Goal: Task Accomplishment & Management: Manage account settings

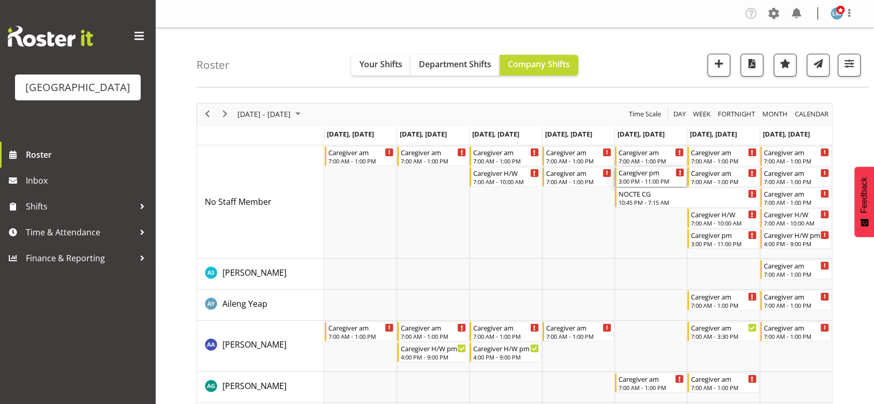
click at [645, 180] on div "3:00 PM - 11:00 PM" at bounding box center [652, 181] width 66 height 8
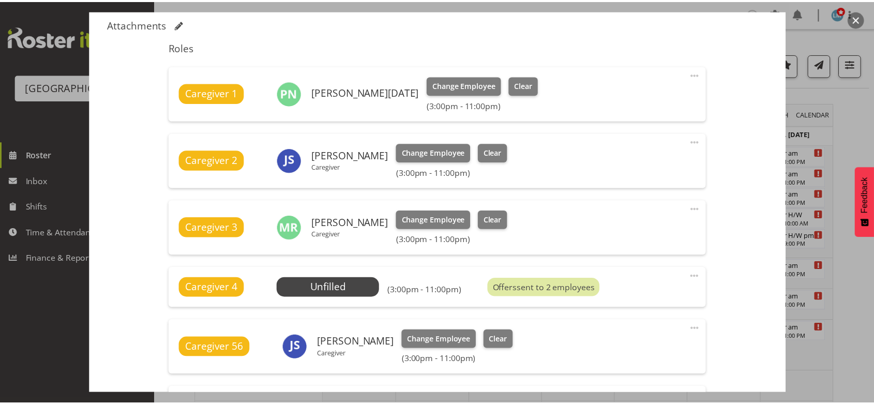
scroll to position [402, 0]
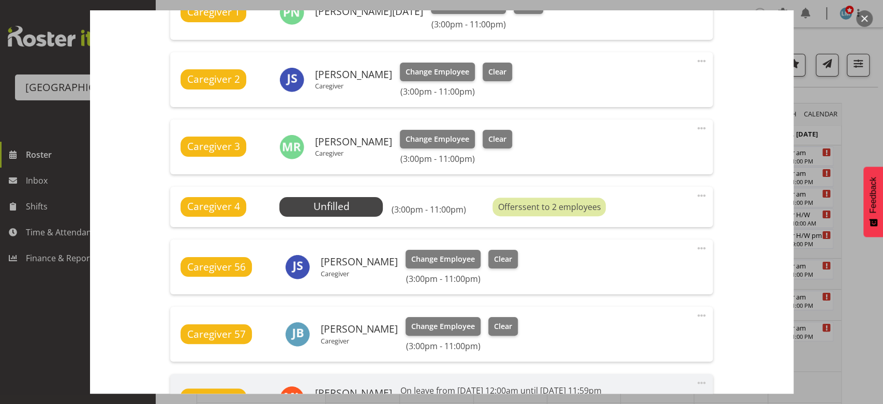
click at [861, 16] on button "button" at bounding box center [864, 18] width 17 height 17
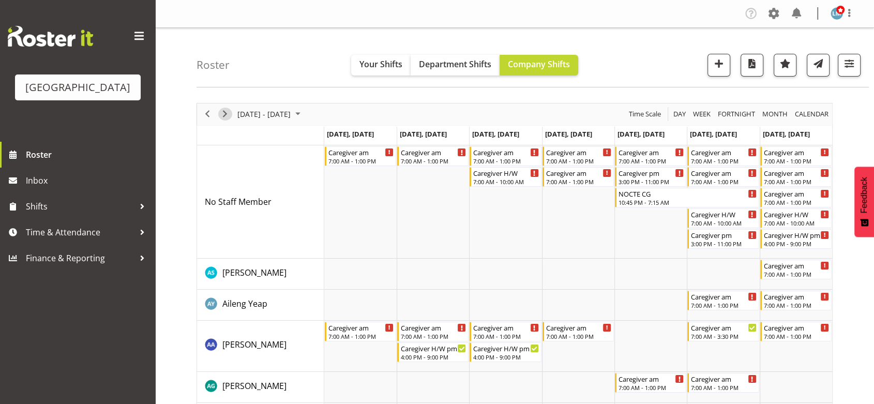
click at [225, 110] on span "Next" at bounding box center [225, 114] width 12 height 13
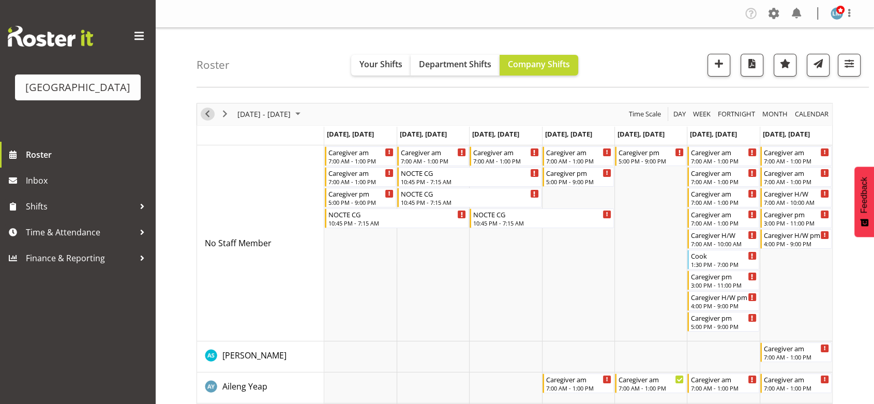
click at [210, 113] on span "Previous" at bounding box center [207, 114] width 12 height 13
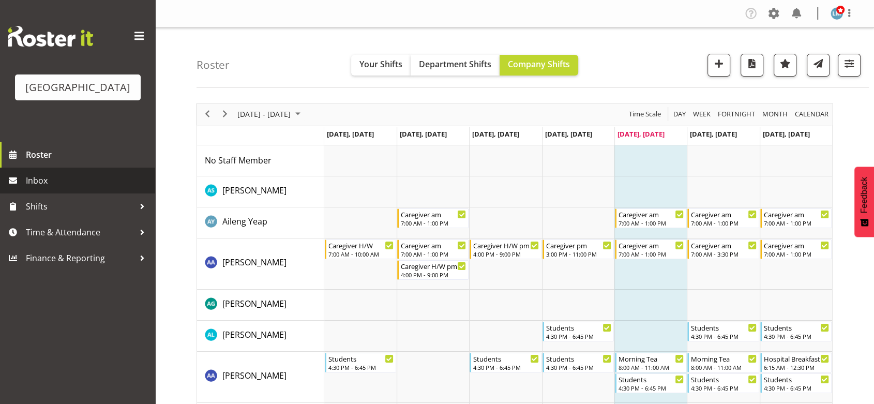
click at [43, 188] on span "Inbox" at bounding box center [88, 181] width 124 height 16
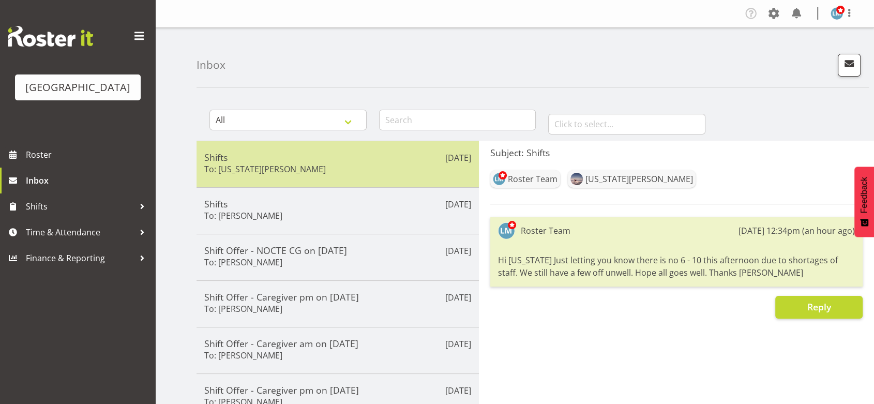
click at [314, 161] on h5 "Shifts" at bounding box center [337, 157] width 267 height 11
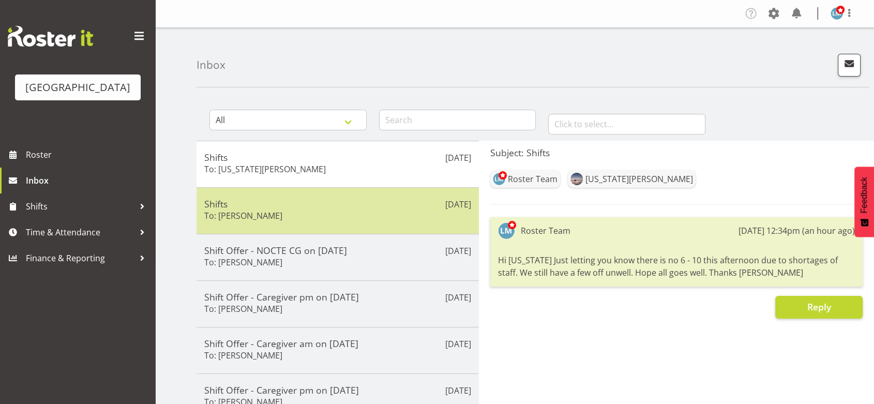
click at [331, 204] on h5 "Shifts" at bounding box center [337, 203] width 267 height 11
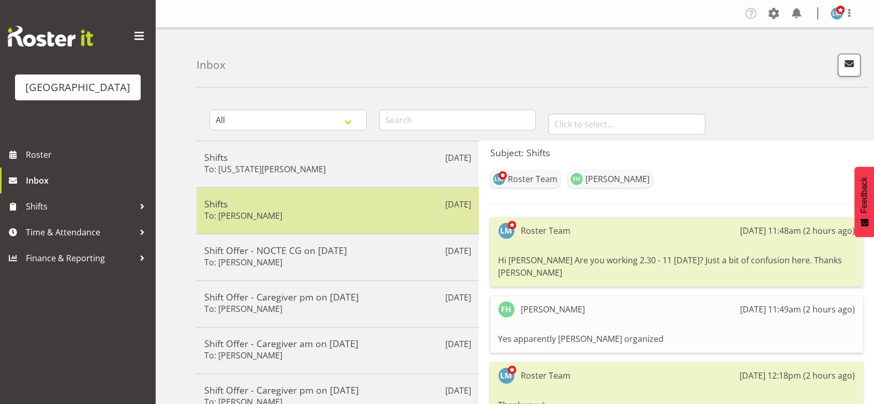
scroll to position [57, 0]
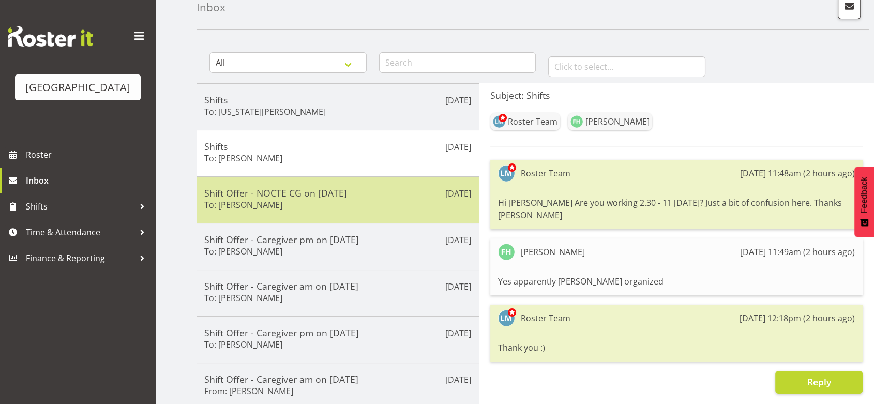
click at [373, 206] on div "Shift Offer - NOCTE CG on [DATE] To: [PERSON_NAME]" at bounding box center [337, 199] width 267 height 25
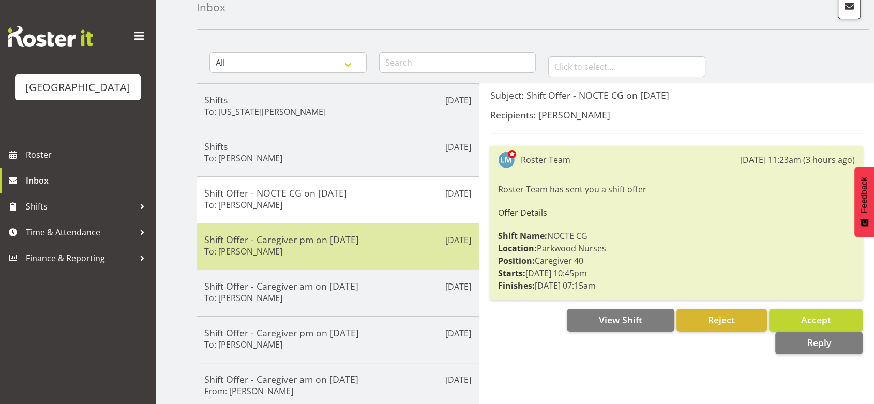
click at [381, 248] on div "Shift Offer - Caregiver pm on [DATE] To: [PERSON_NAME]" at bounding box center [337, 246] width 267 height 25
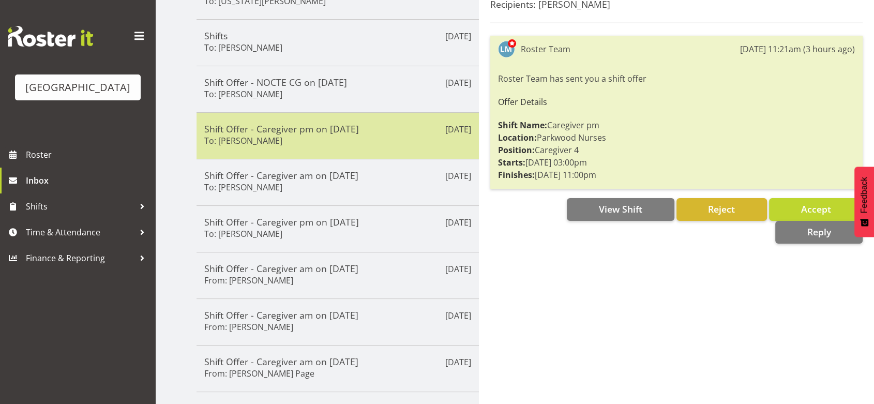
scroll to position [172, 0]
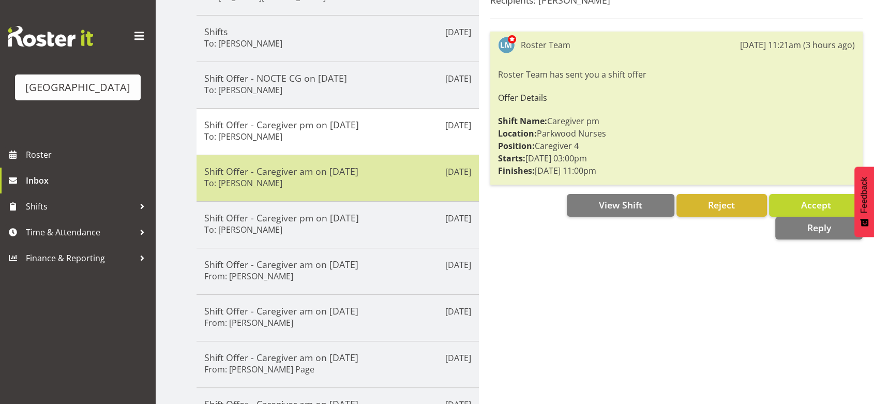
click at [390, 177] on div "Shift Offer - Caregiver am on [DATE] To: [PERSON_NAME]" at bounding box center [337, 178] width 267 height 25
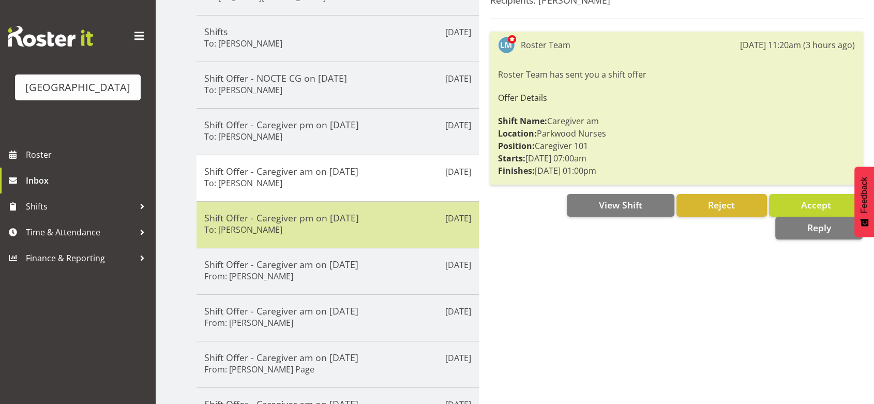
click at [407, 223] on div "Shift Offer - Caregiver pm on [DATE] To: [PERSON_NAME]" at bounding box center [337, 224] width 267 height 25
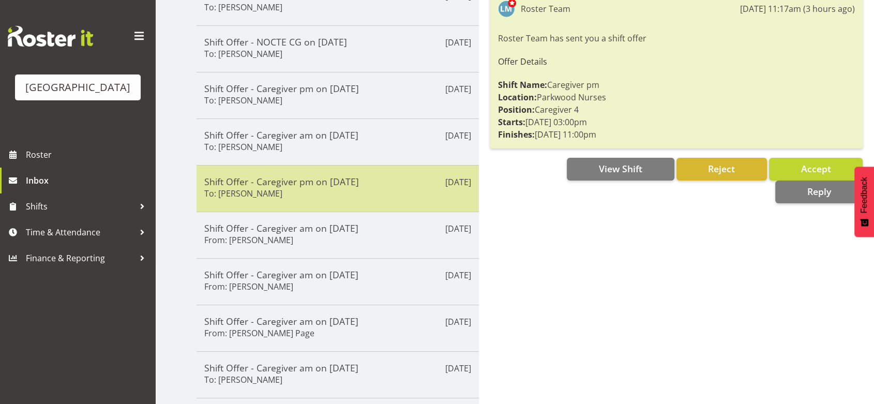
scroll to position [242, 0]
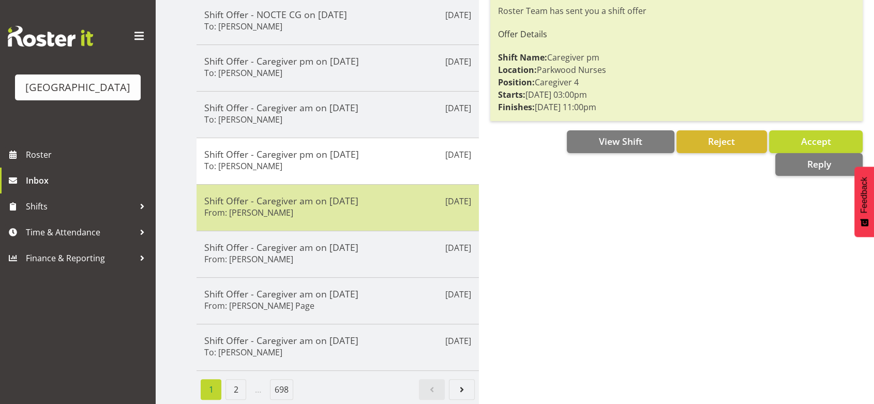
click at [402, 198] on div "Shift Offer - Caregiver am on [DATE] From: [PERSON_NAME]" at bounding box center [337, 207] width 267 height 25
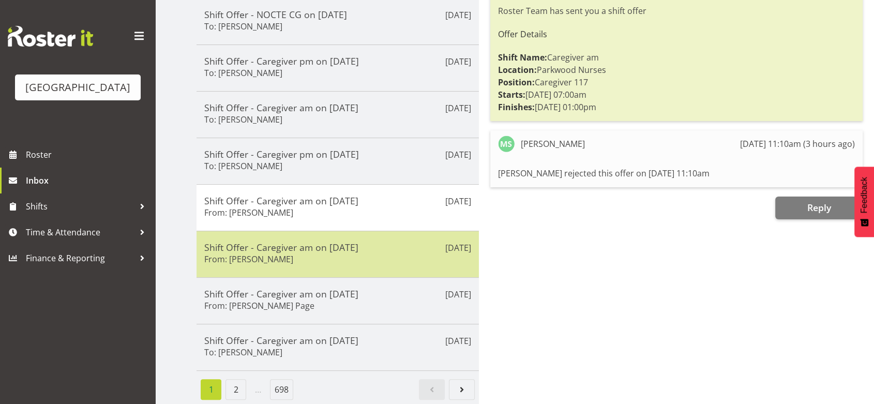
click at [393, 243] on h5 "Shift Offer - Caregiver am on [DATE]" at bounding box center [337, 247] width 267 height 11
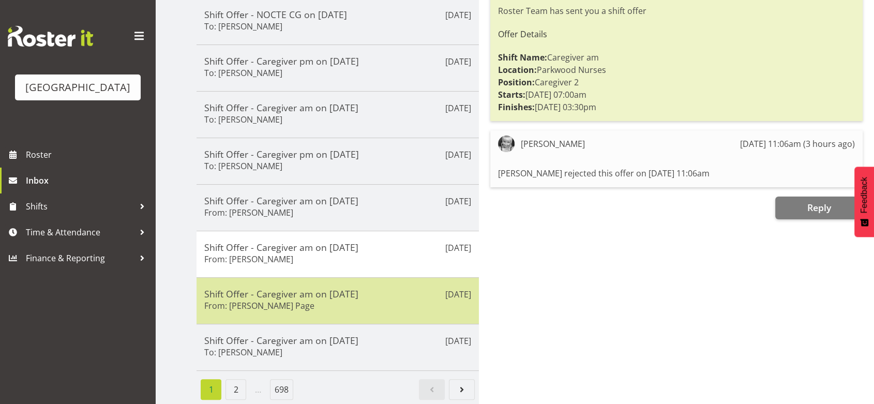
click at [402, 288] on h5 "Shift Offer - Caregiver am on [DATE]" at bounding box center [337, 293] width 267 height 11
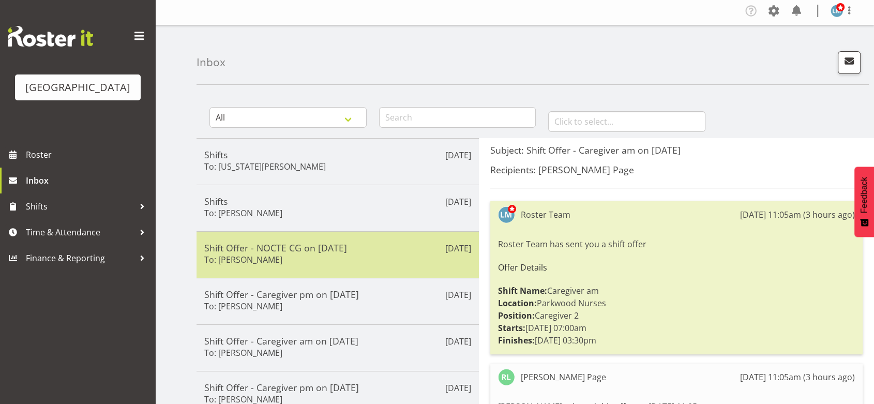
scroll to position [0, 0]
